Goal: Obtain resource: Download file/media

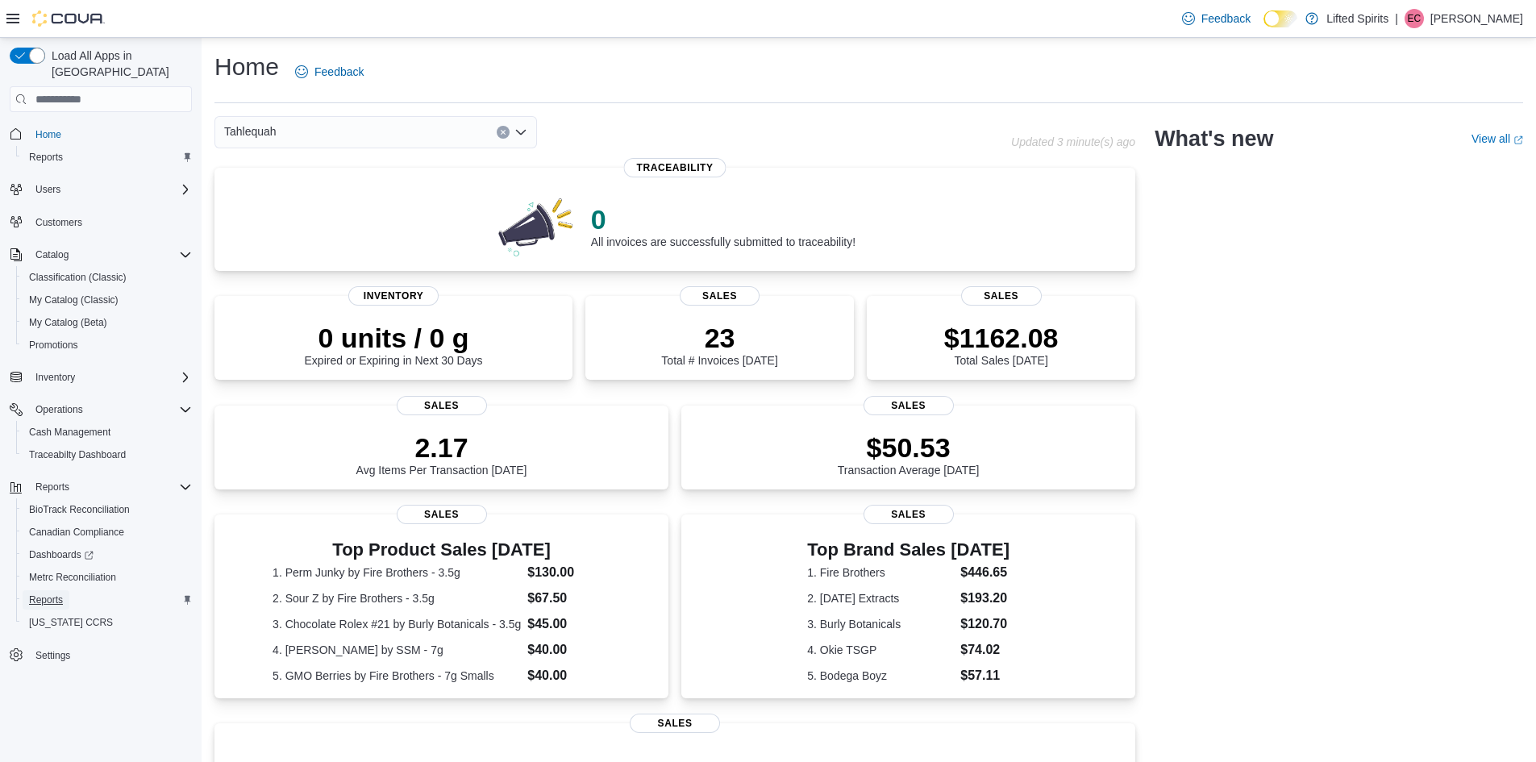
click at [50, 594] on span "Reports" at bounding box center [46, 600] width 34 height 13
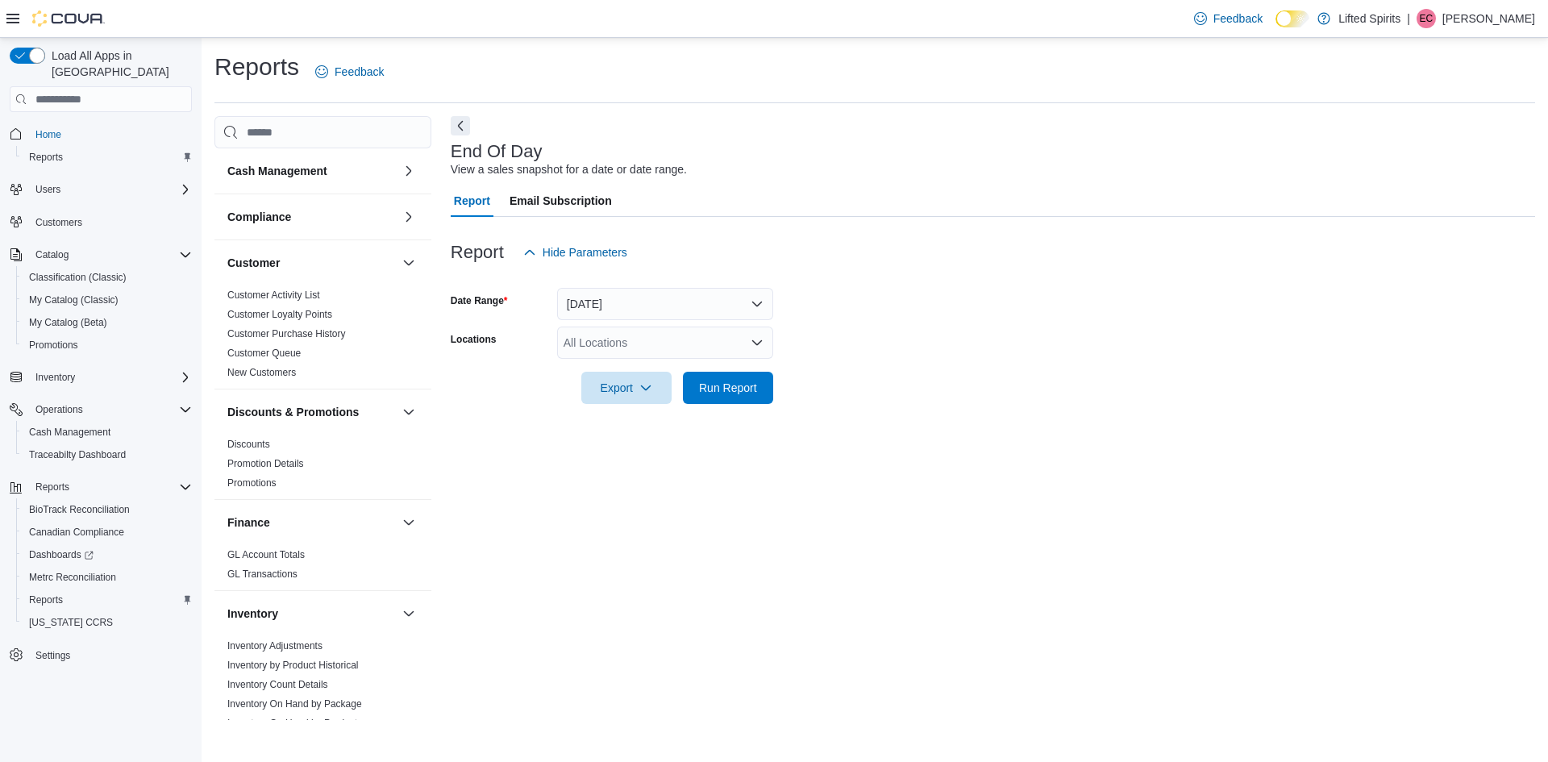
click at [677, 341] on div "All Locations" at bounding box center [665, 343] width 216 height 32
click at [633, 391] on span "Muskogee" at bounding box center [618, 393] width 52 height 16
click at [579, 445] on div "End Of Day View a sales snapshot for a date or date range. Report Email Subscri…" at bounding box center [993, 418] width 1085 height 604
click at [614, 387] on span "Export" at bounding box center [626, 387] width 71 height 32
click at [610, 451] on span "Export to Pdf" at bounding box center [629, 452] width 73 height 13
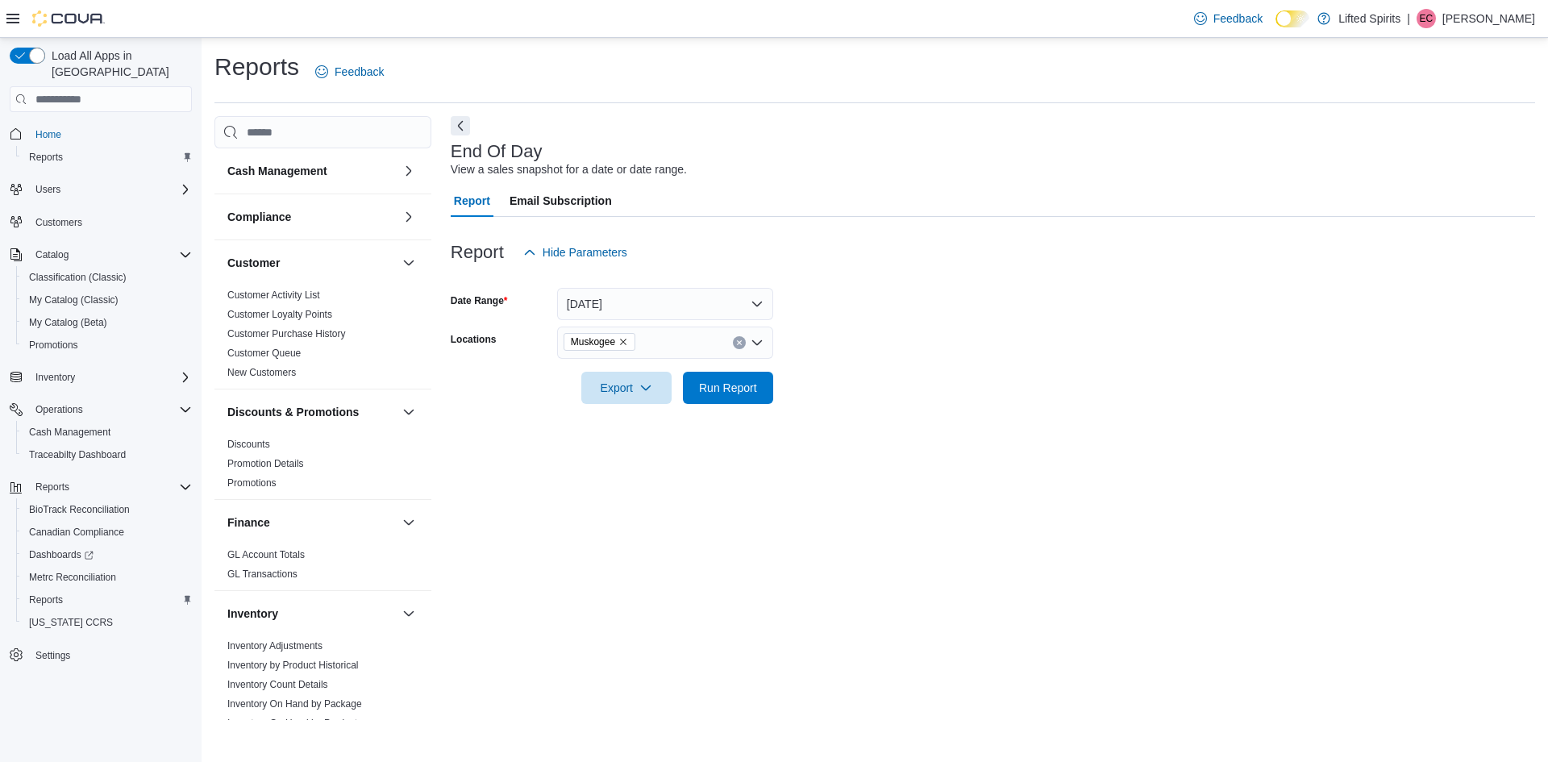
click at [624, 340] on icon "Remove Muskogee from selection in this group" at bounding box center [624, 342] width 10 height 10
click at [622, 417] on span "Tahlequah" at bounding box center [618, 417] width 52 height 16
click at [581, 437] on div "End Of Day View a sales snapshot for a date or date range. Report Email Subscri…" at bounding box center [993, 418] width 1085 height 604
click at [617, 391] on span "Export" at bounding box center [626, 387] width 71 height 32
click at [604, 452] on span "Export to Pdf" at bounding box center [629, 452] width 73 height 13
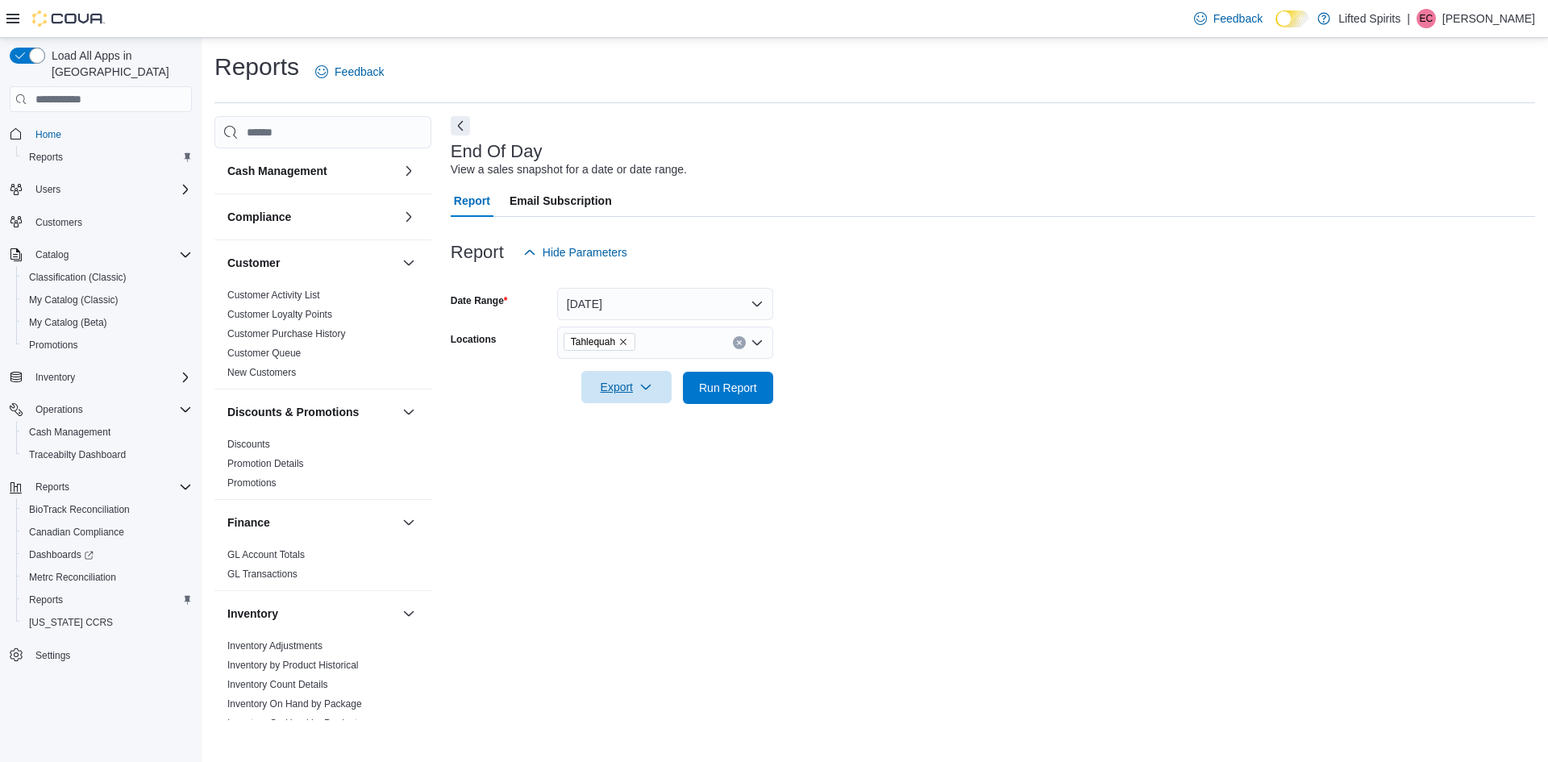
click at [644, 387] on icon "button" at bounding box center [645, 387] width 13 height 13
click at [618, 451] on span "Export to Pdf" at bounding box center [629, 452] width 73 height 13
